Goal: Find specific page/section: Find specific page/section

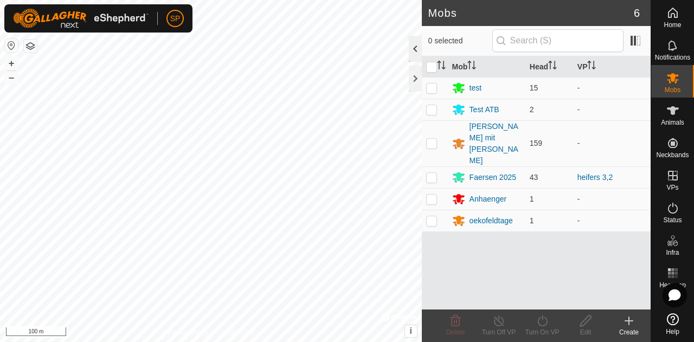
click at [416, 46] on div at bounding box center [415, 49] width 13 height 26
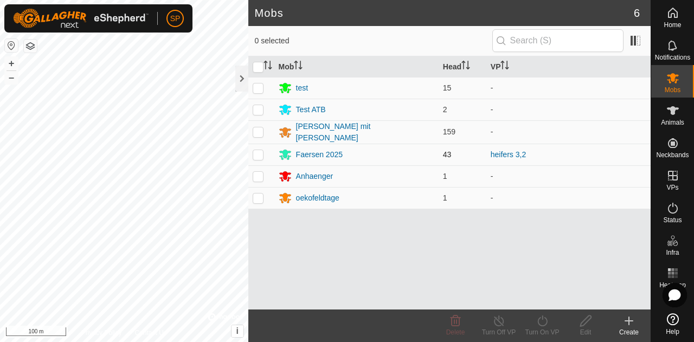
click at [261, 150] on p-checkbox at bounding box center [258, 154] width 11 height 9
checkbox input "true"
click at [241, 74] on div at bounding box center [241, 79] width 13 height 26
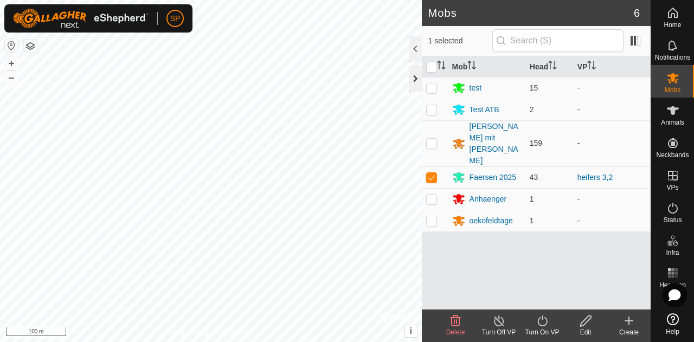
click at [413, 84] on div at bounding box center [415, 79] width 13 height 26
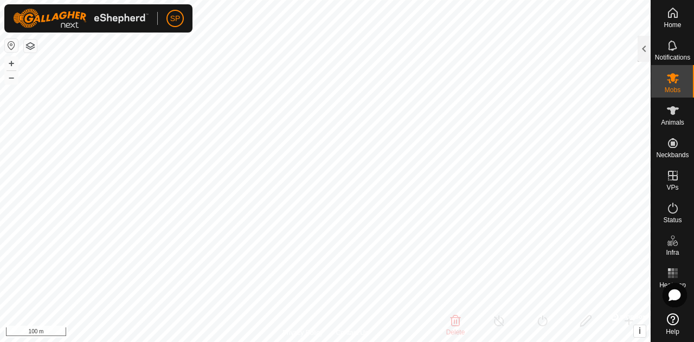
click at [33, 49] on button "button" at bounding box center [30, 46] width 13 height 13
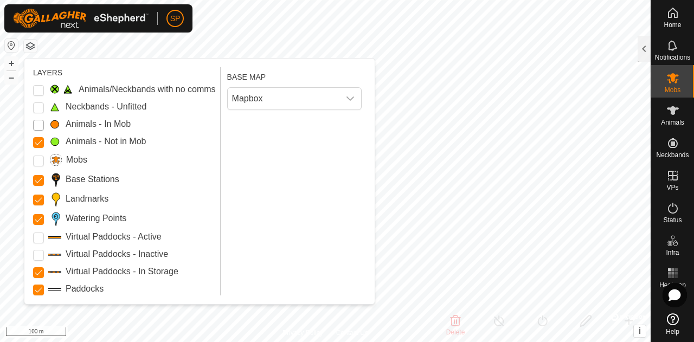
click at [40, 126] on Mob "Animals - In Mob" at bounding box center [38, 125] width 11 height 11
